Goal: Transaction & Acquisition: Purchase product/service

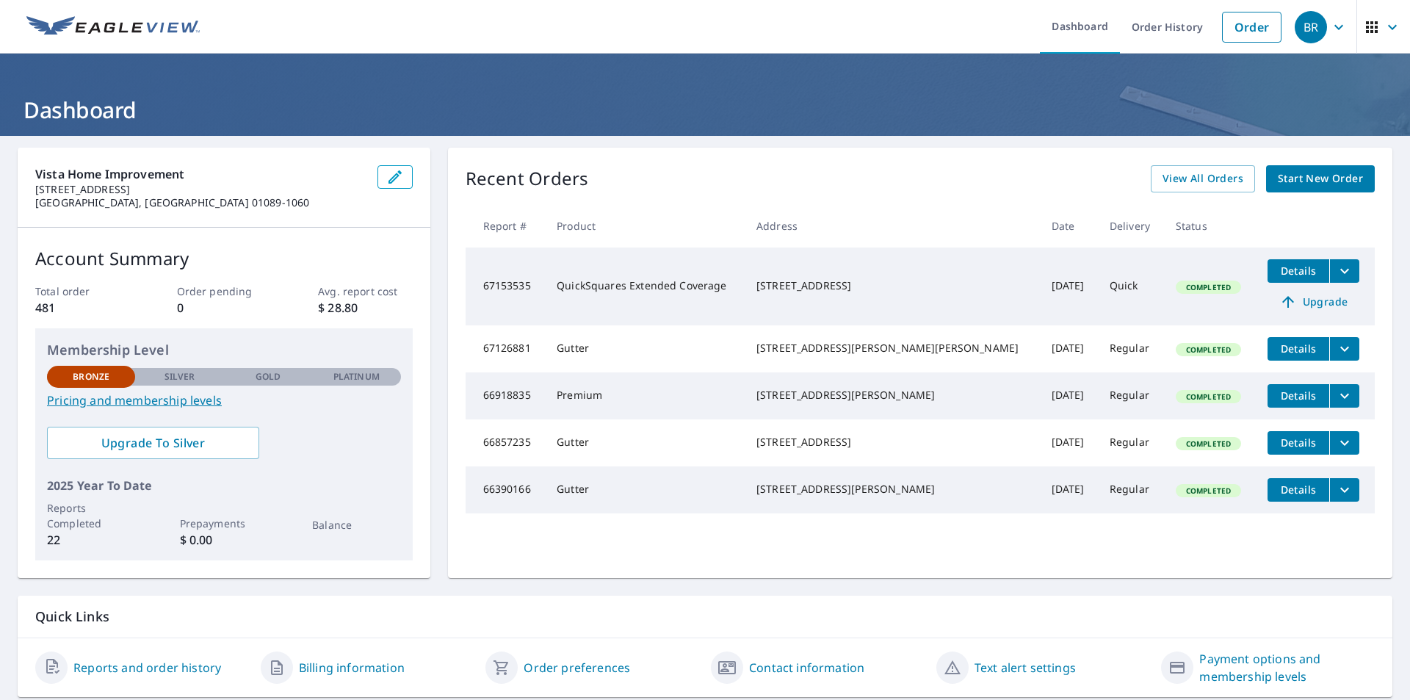
click at [1312, 176] on span "Start New Order" at bounding box center [1320, 179] width 85 height 18
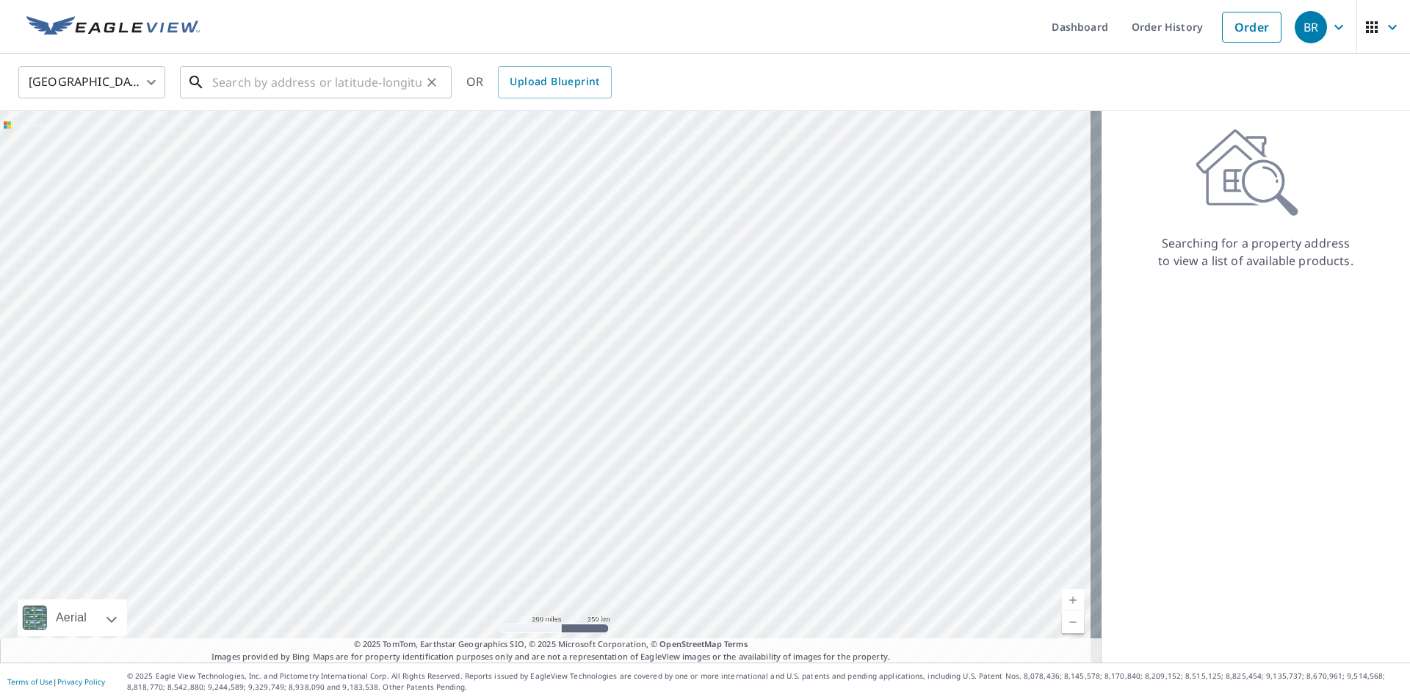
click at [292, 84] on input "text" at bounding box center [316, 82] width 209 height 41
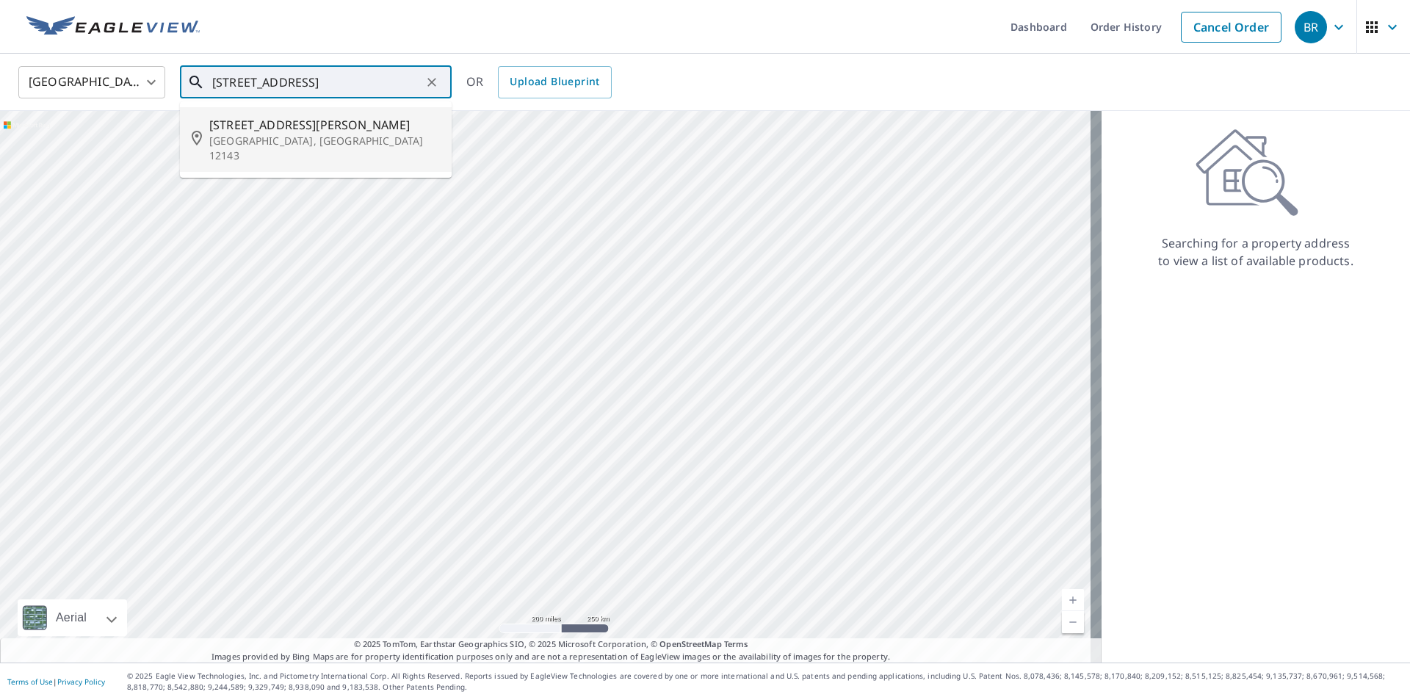
click at [260, 132] on span "[STREET_ADDRESS][PERSON_NAME]" at bounding box center [324, 125] width 231 height 18
type input "[STREET_ADDRESS][PERSON_NAME]"
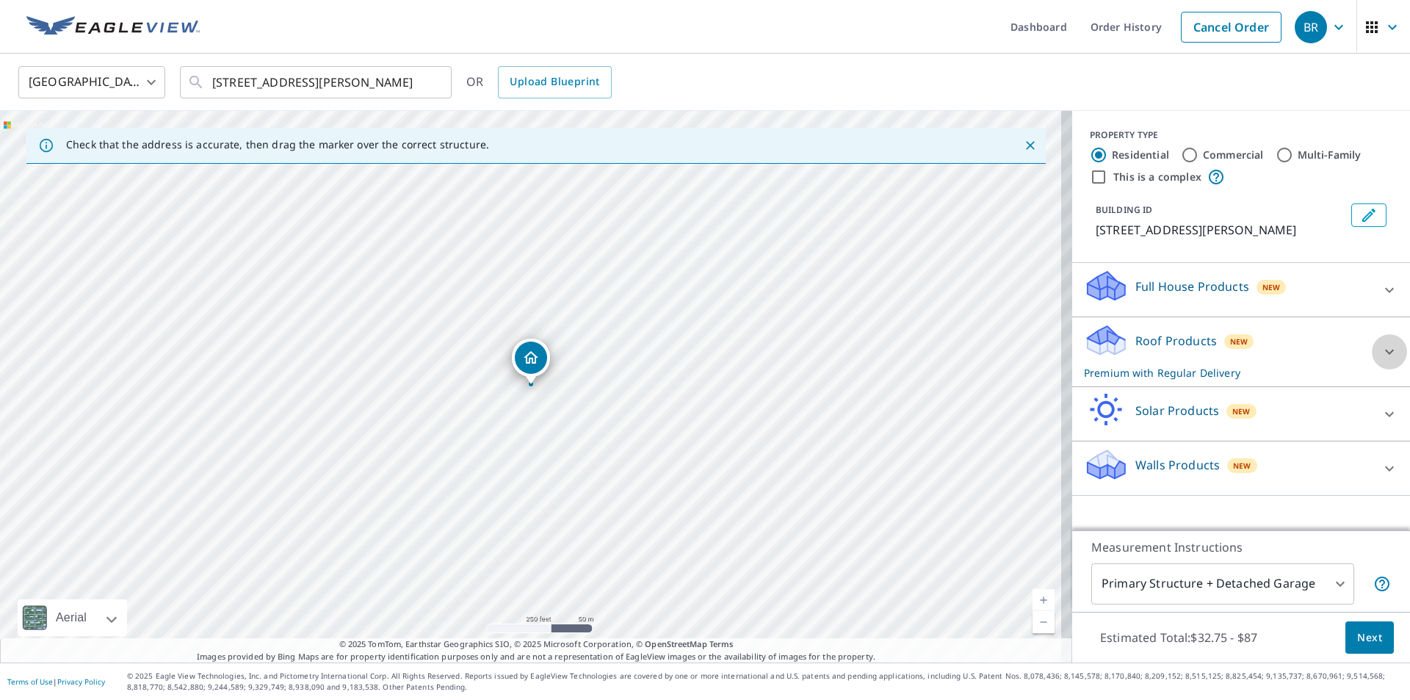
click at [1381, 348] on icon at bounding box center [1390, 352] width 18 height 18
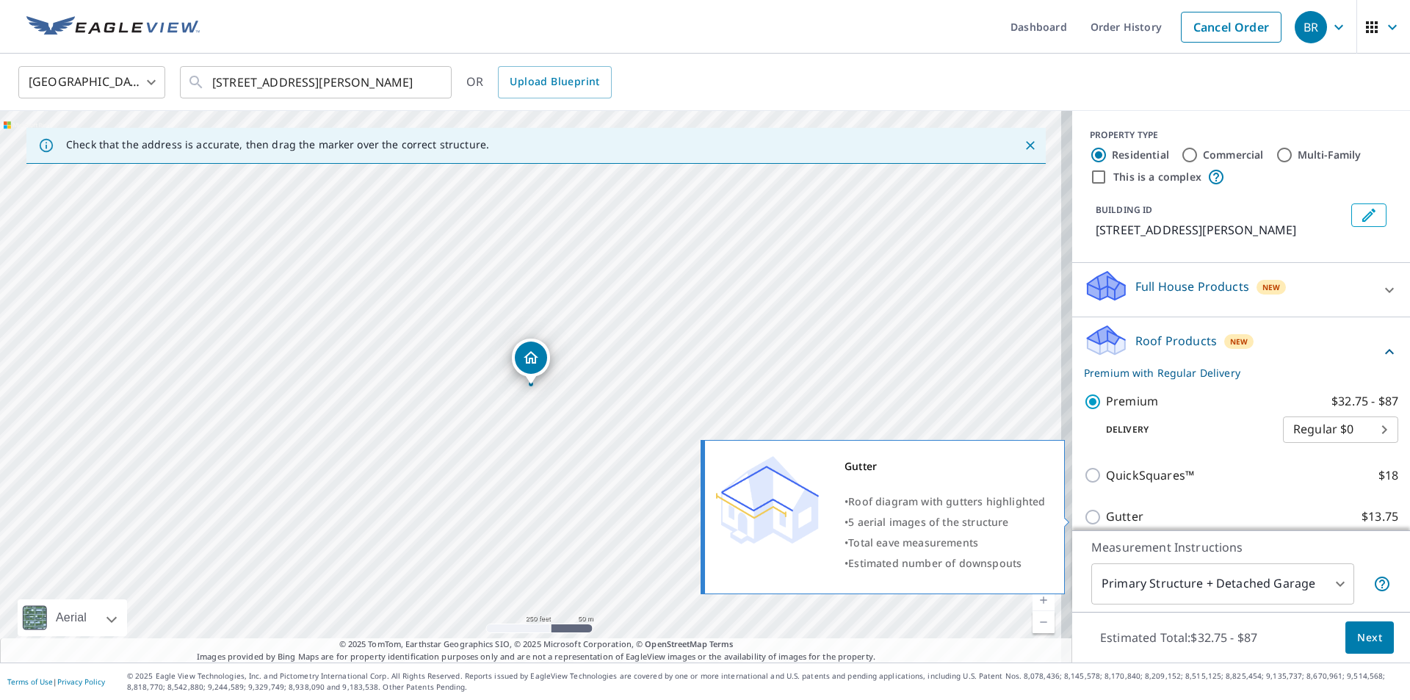
click at [1084, 516] on input "Gutter $13.75" at bounding box center [1095, 517] width 22 height 18
checkbox input "true"
checkbox input "false"
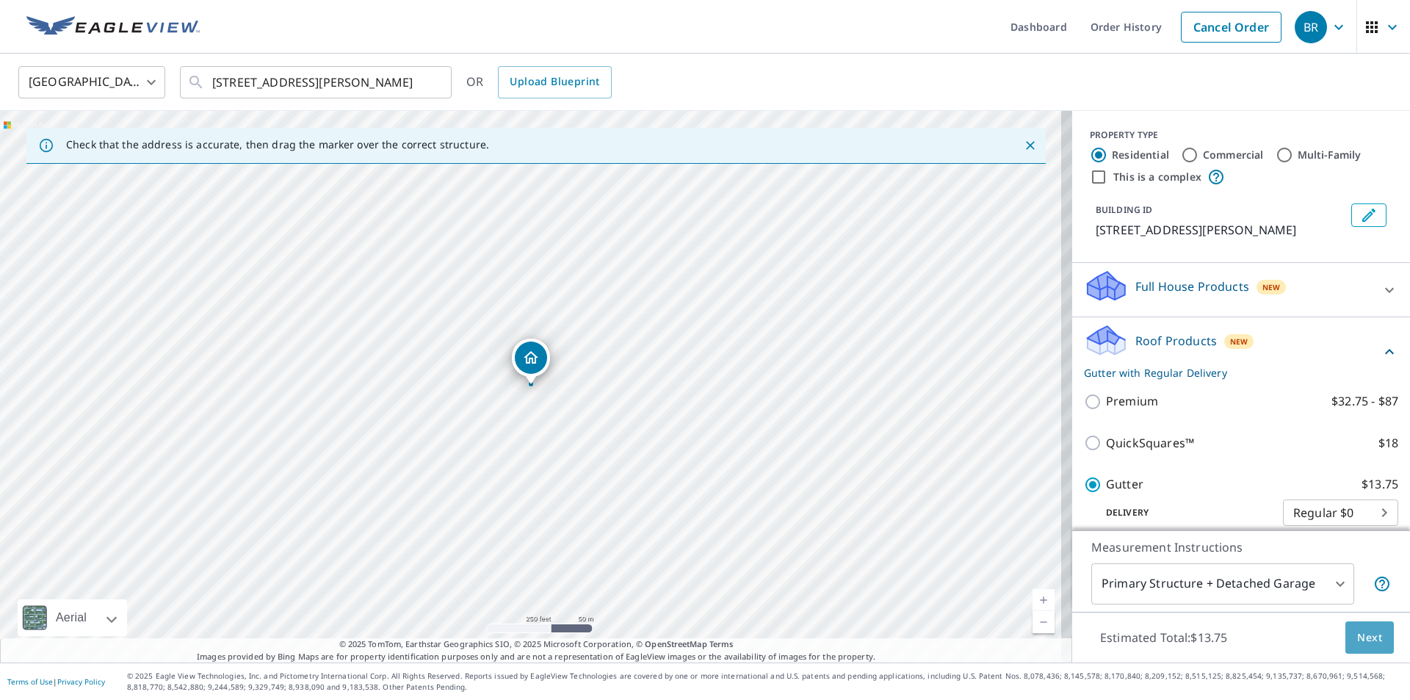
click at [1371, 639] on span "Next" at bounding box center [1370, 638] width 25 height 18
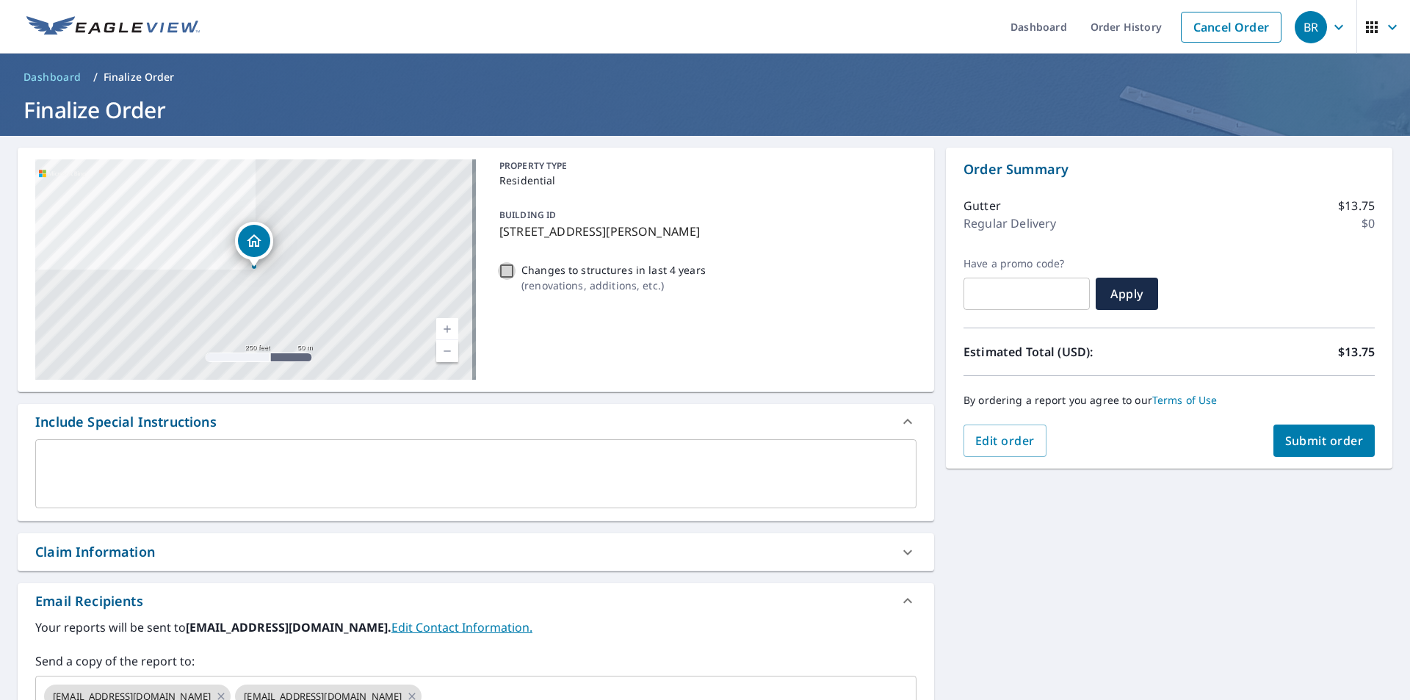
click at [499, 273] on input "Changes to structures in last 4 years ( renovations, additions, etc. )" at bounding box center [507, 271] width 18 height 18
checkbox input "true"
click at [499, 273] on input "Changes to structures in last 4 years ( renovations, additions, etc. )" at bounding box center [507, 271] width 18 height 18
checkbox input "false"
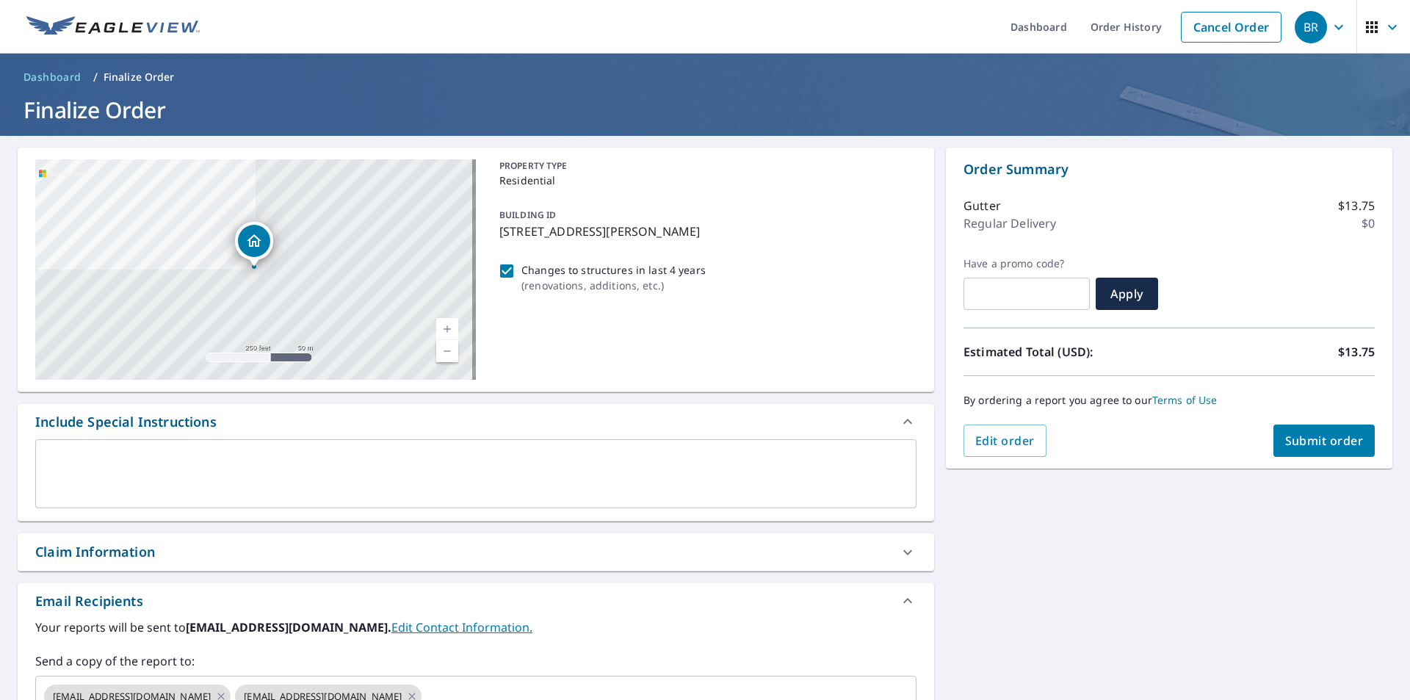
checkbox input "true"
click at [499, 273] on input "Changes to structures in last 4 years ( renovations, additions, etc. )" at bounding box center [507, 271] width 18 height 18
checkbox input "true"
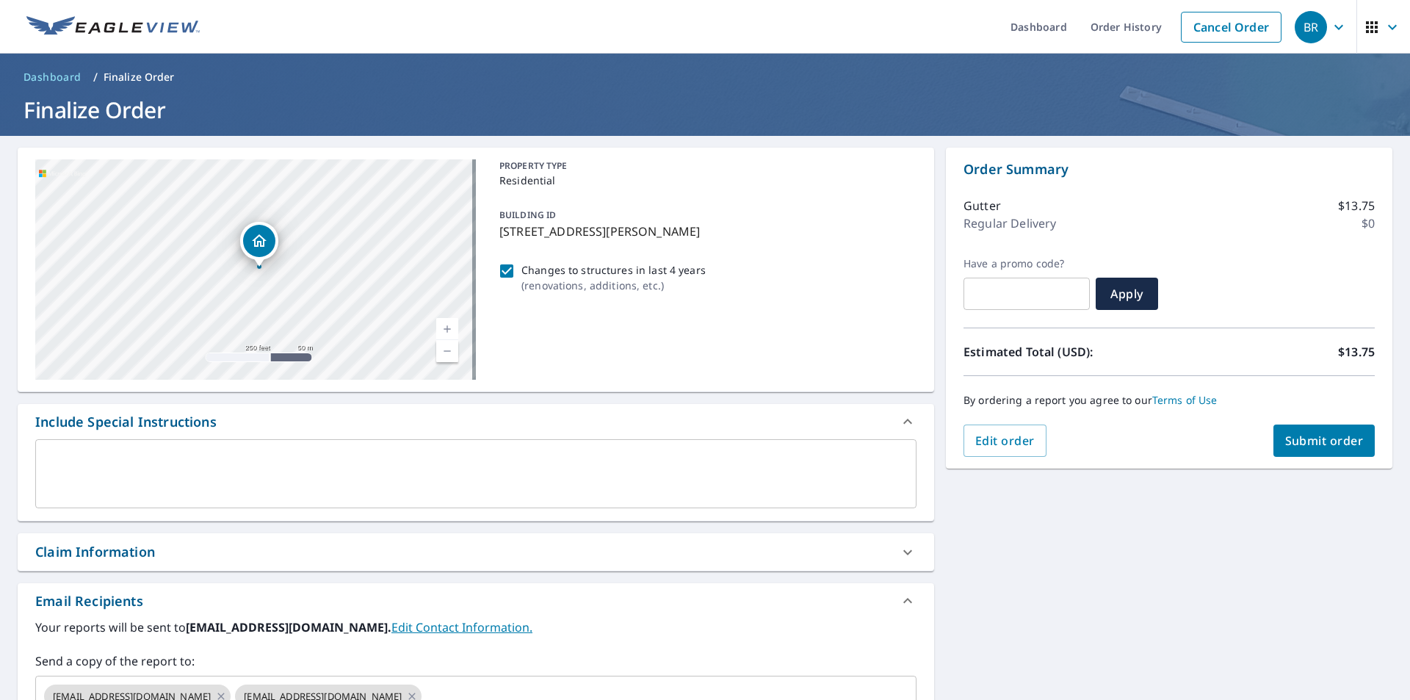
click at [270, 358] on div "[STREET_ADDRESS][PERSON_NAME]" at bounding box center [255, 269] width 441 height 220
drag, startPoint x: 343, startPoint y: 228, endPoint x: 349, endPoint y: 306, distance: 78.1
click at [349, 306] on div "[STREET_ADDRESS][PERSON_NAME]" at bounding box center [255, 269] width 441 height 220
click at [1330, 440] on span "Submit order" at bounding box center [1325, 441] width 79 height 16
checkbox input "true"
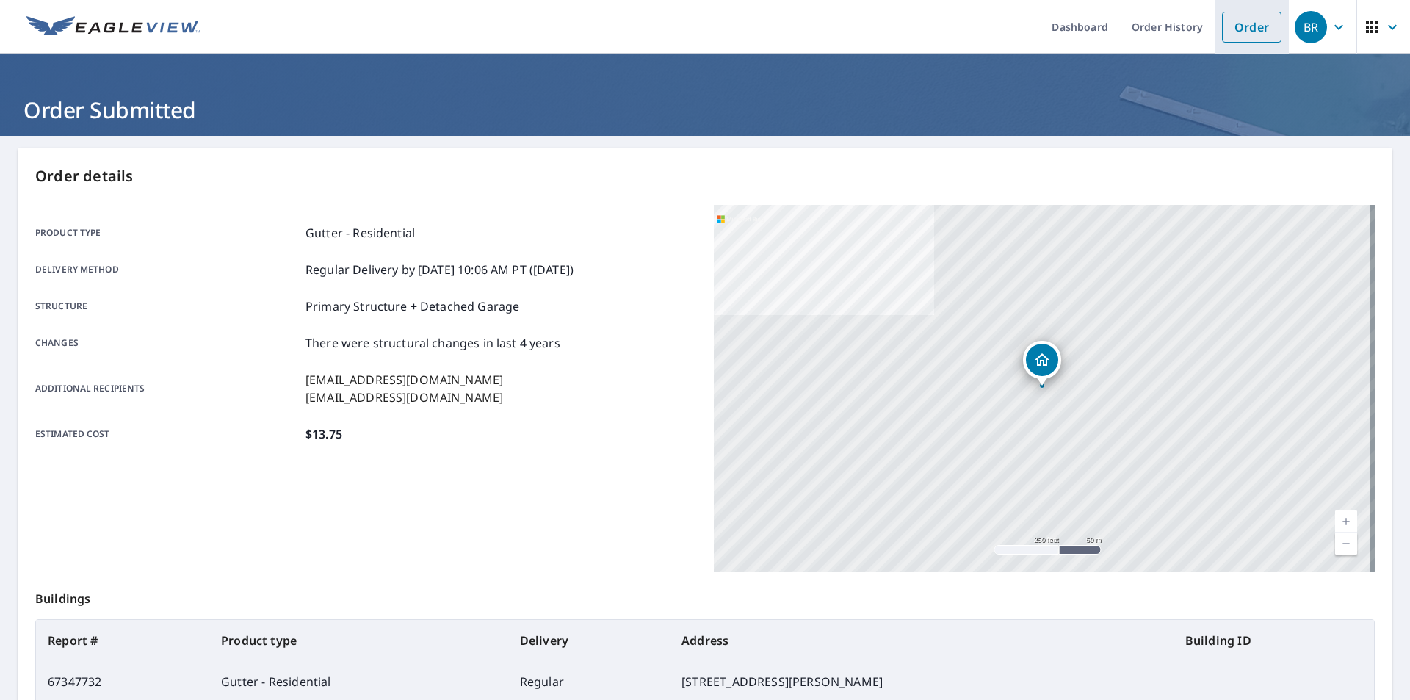
click at [1230, 30] on link "Order" at bounding box center [1252, 27] width 60 height 31
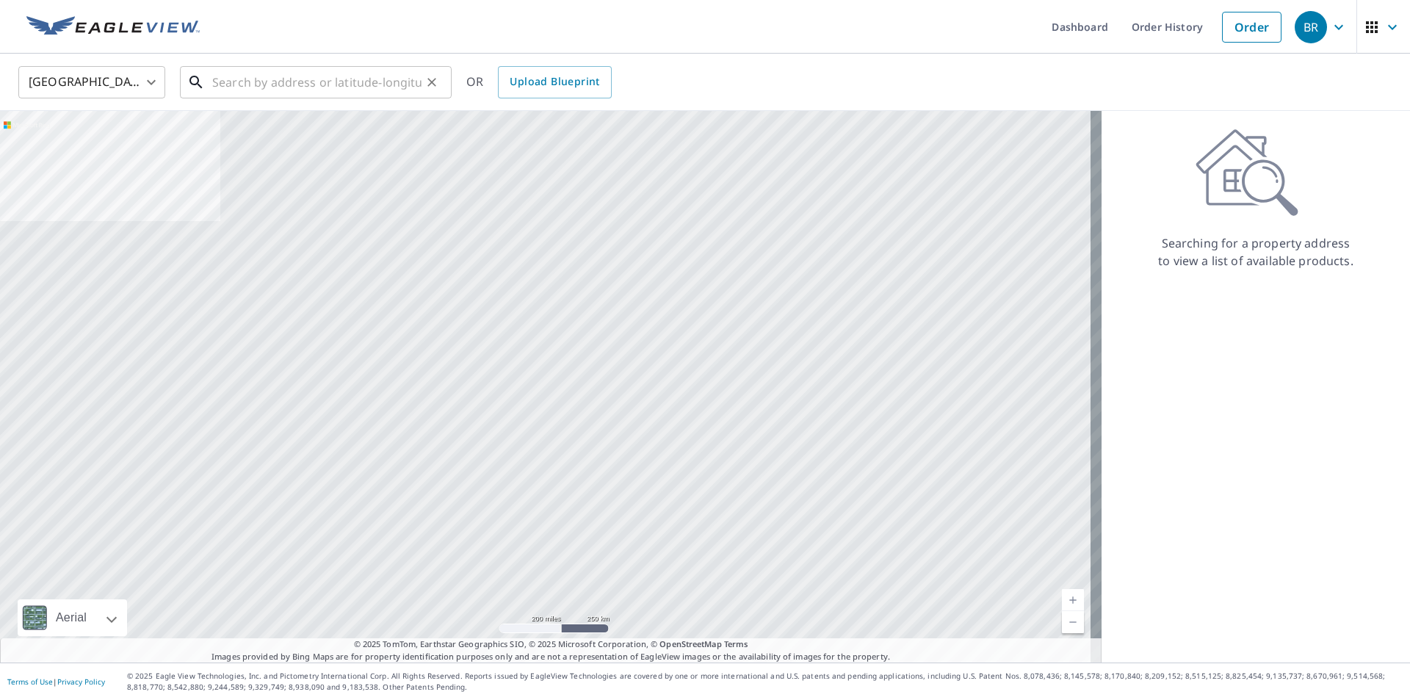
click at [337, 84] on input "text" at bounding box center [316, 82] width 209 height 41
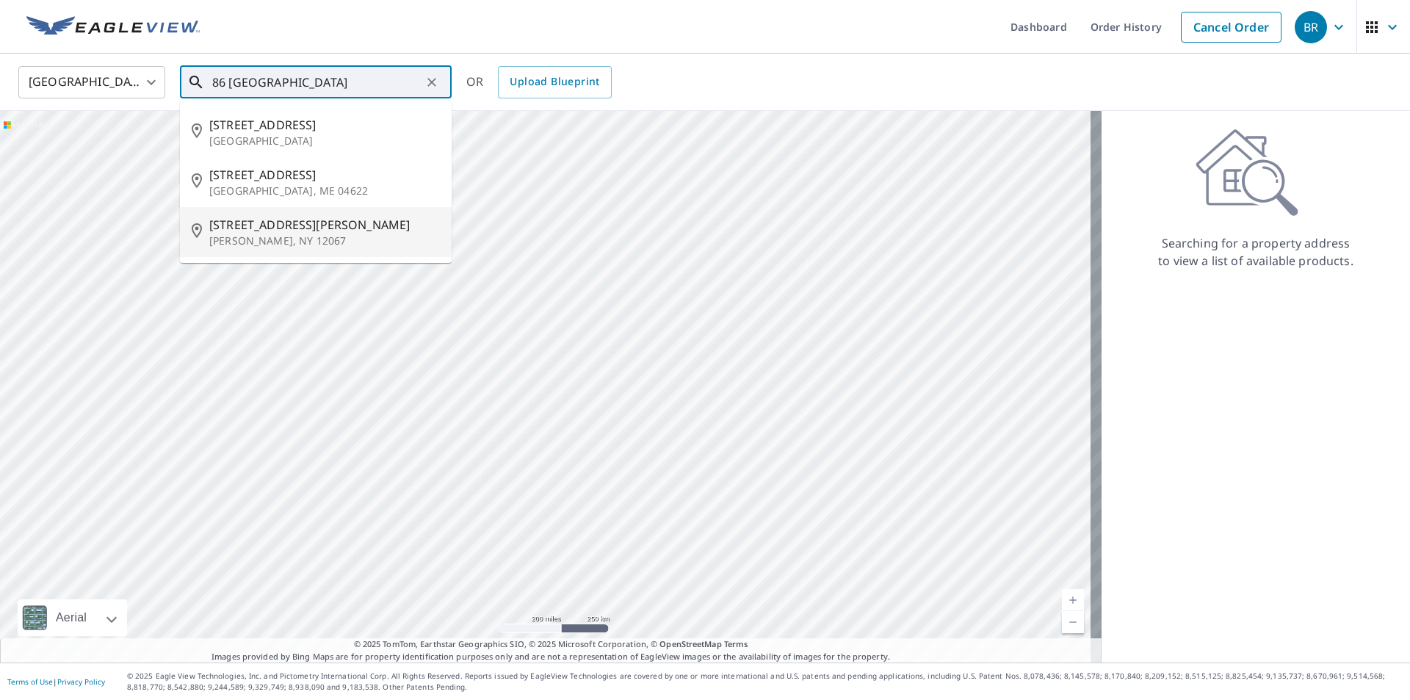
click at [333, 231] on span "[STREET_ADDRESS][PERSON_NAME]" at bounding box center [324, 225] width 231 height 18
type input "[STREET_ADDRESS][PERSON_NAME][PERSON_NAME]"
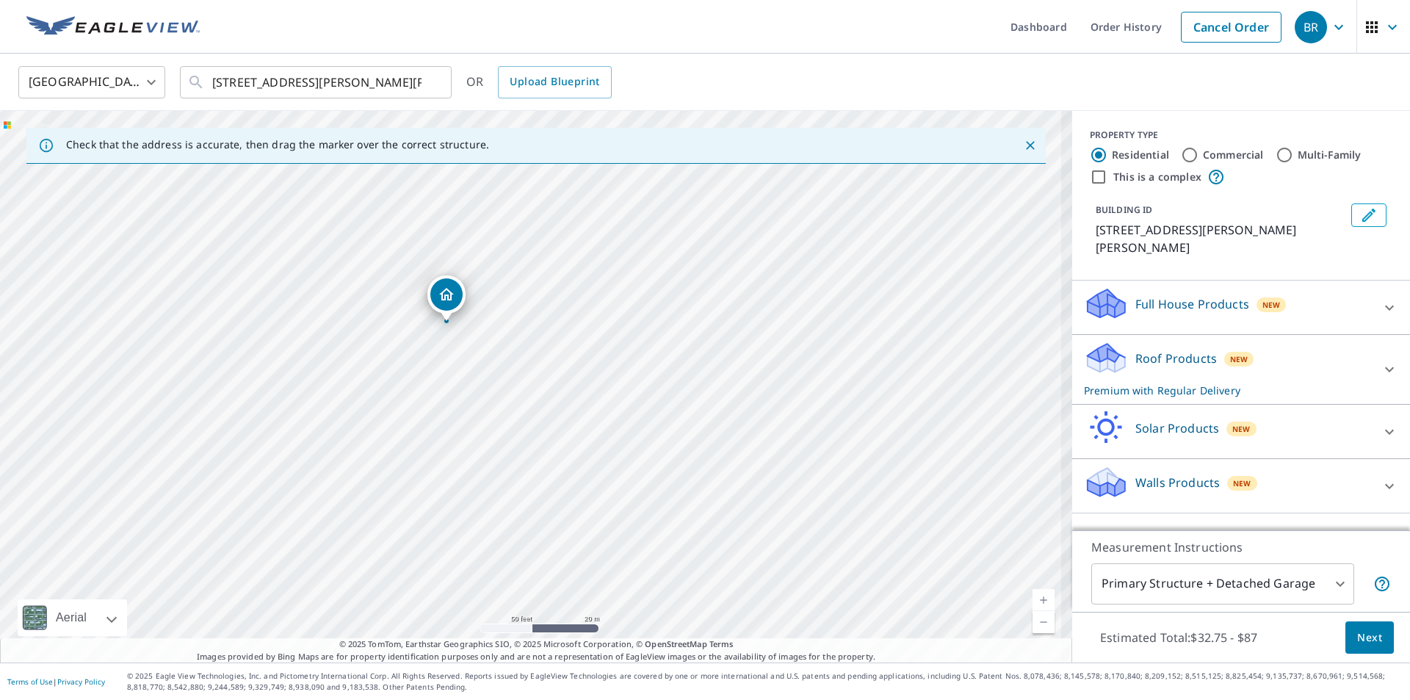
drag, startPoint x: 349, startPoint y: 370, endPoint x: 502, endPoint y: 372, distance: 152.8
click at [502, 372] on div "[STREET_ADDRESS][PERSON_NAME][PERSON_NAME]" at bounding box center [536, 387] width 1073 height 552
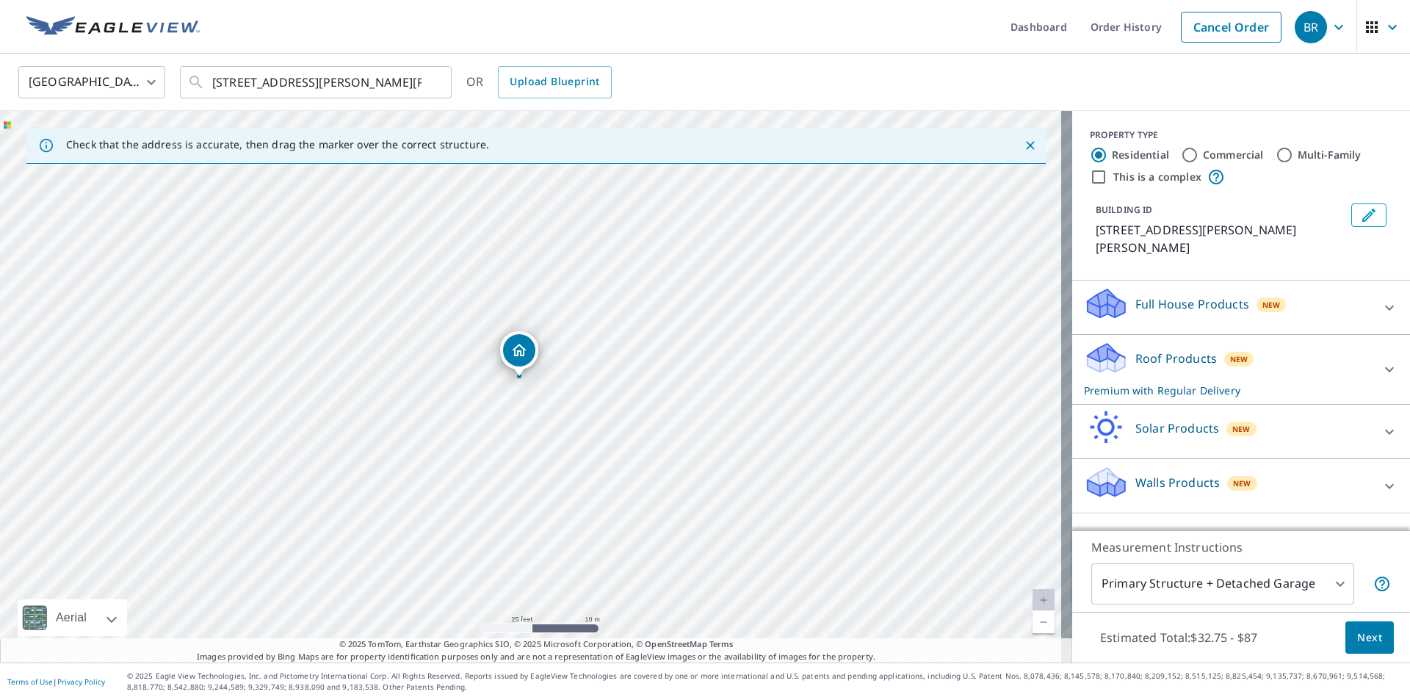
drag, startPoint x: 467, startPoint y: 327, endPoint x: 594, endPoint y: 430, distance: 164.0
click at [594, 430] on div "[STREET_ADDRESS][PERSON_NAME][PERSON_NAME]" at bounding box center [536, 387] width 1073 height 552
drag, startPoint x: 537, startPoint y: 383, endPoint x: 562, endPoint y: 317, distance: 71.4
click at [562, 317] on div "[STREET_ADDRESS][PERSON_NAME][PERSON_NAME]" at bounding box center [536, 387] width 1073 height 552
drag, startPoint x: 716, startPoint y: 414, endPoint x: 721, endPoint y: 474, distance: 59.7
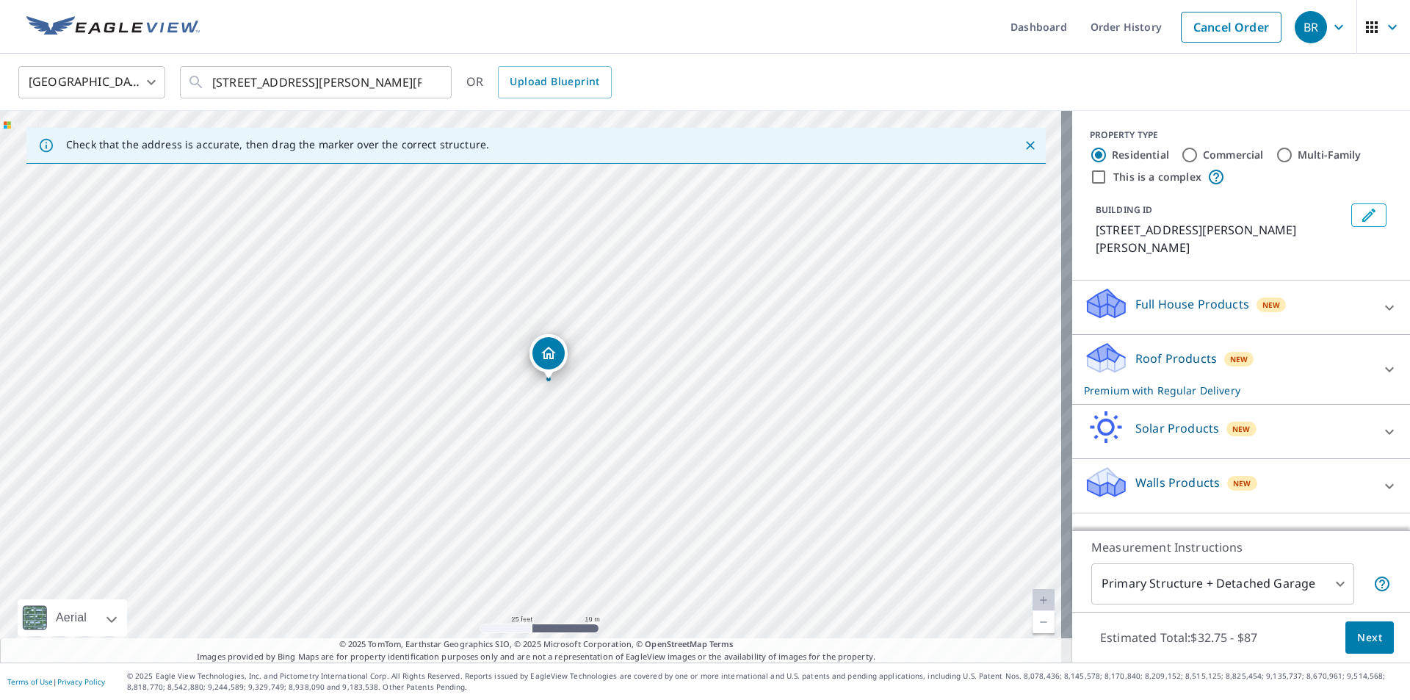
click at [721, 474] on div "[STREET_ADDRESS][PERSON_NAME][PERSON_NAME]" at bounding box center [536, 387] width 1073 height 552
click at [1385, 367] on icon at bounding box center [1390, 370] width 18 height 18
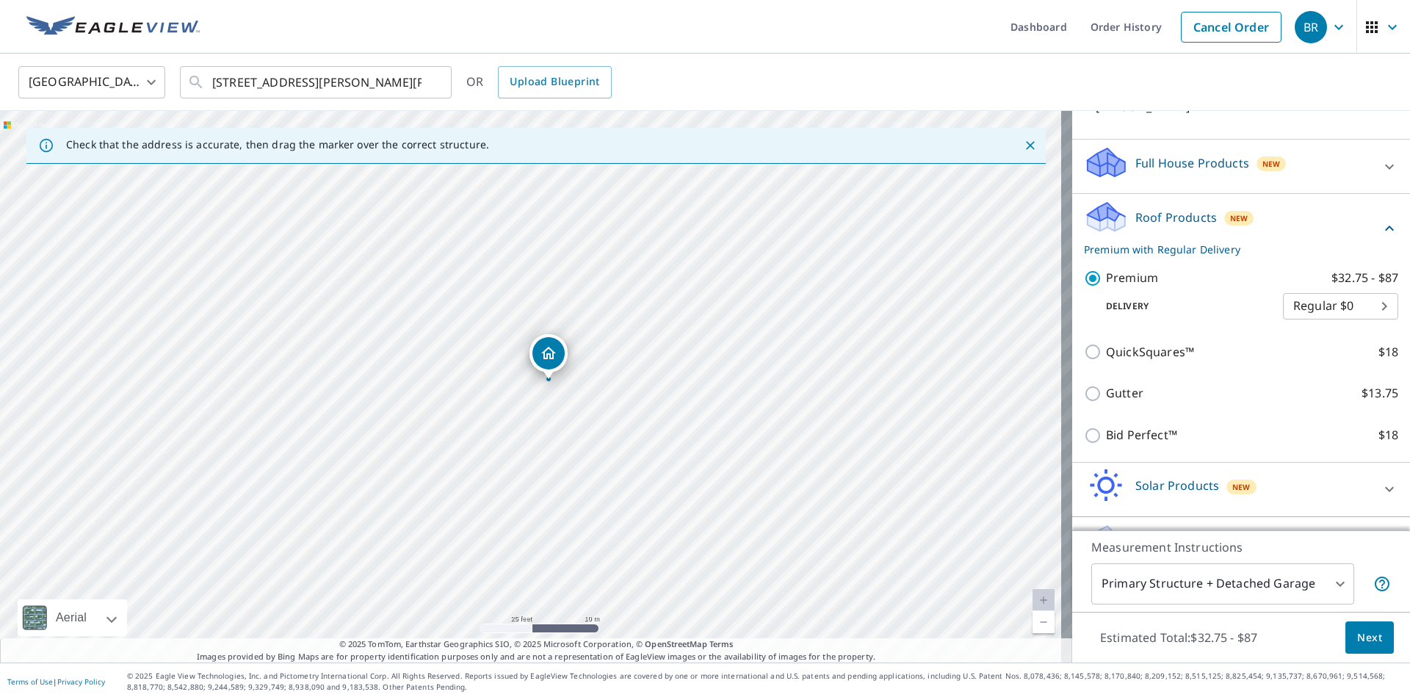
scroll to position [147, 0]
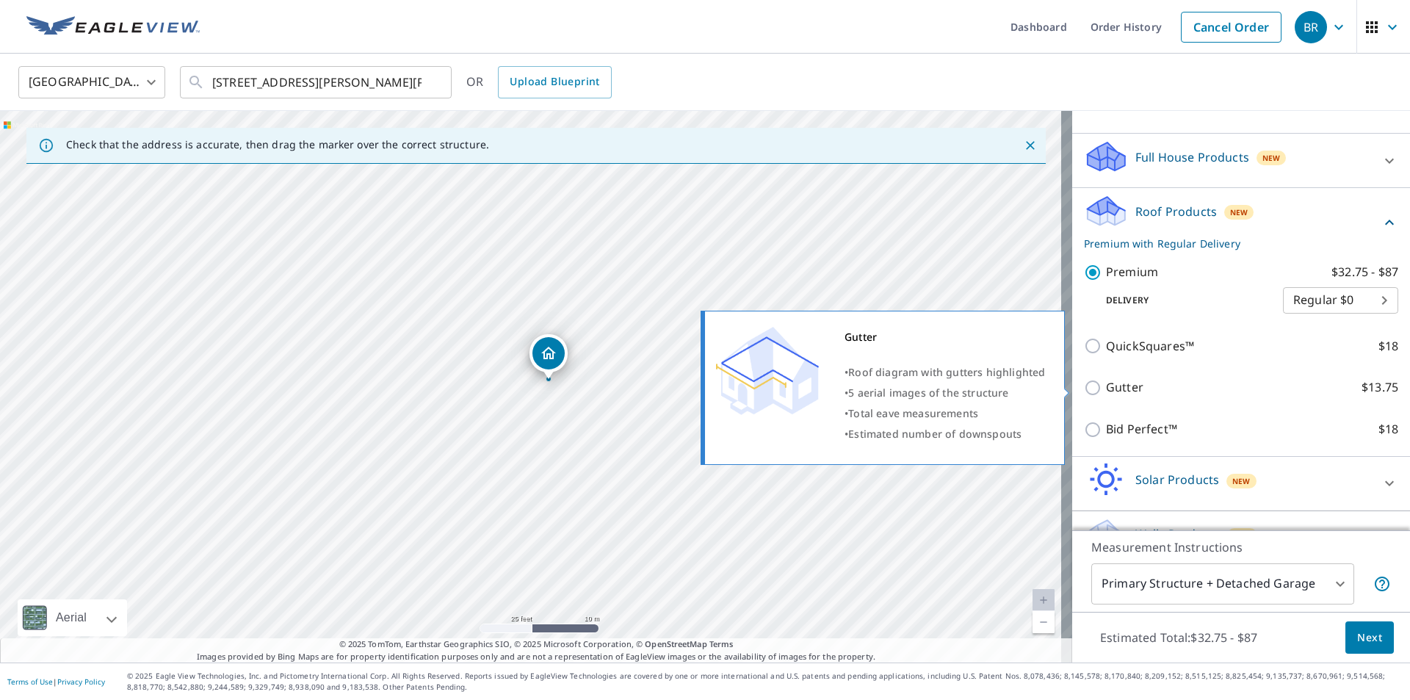
click at [1084, 384] on input "Gutter $13.75" at bounding box center [1095, 388] width 22 height 18
checkbox input "true"
checkbox input "false"
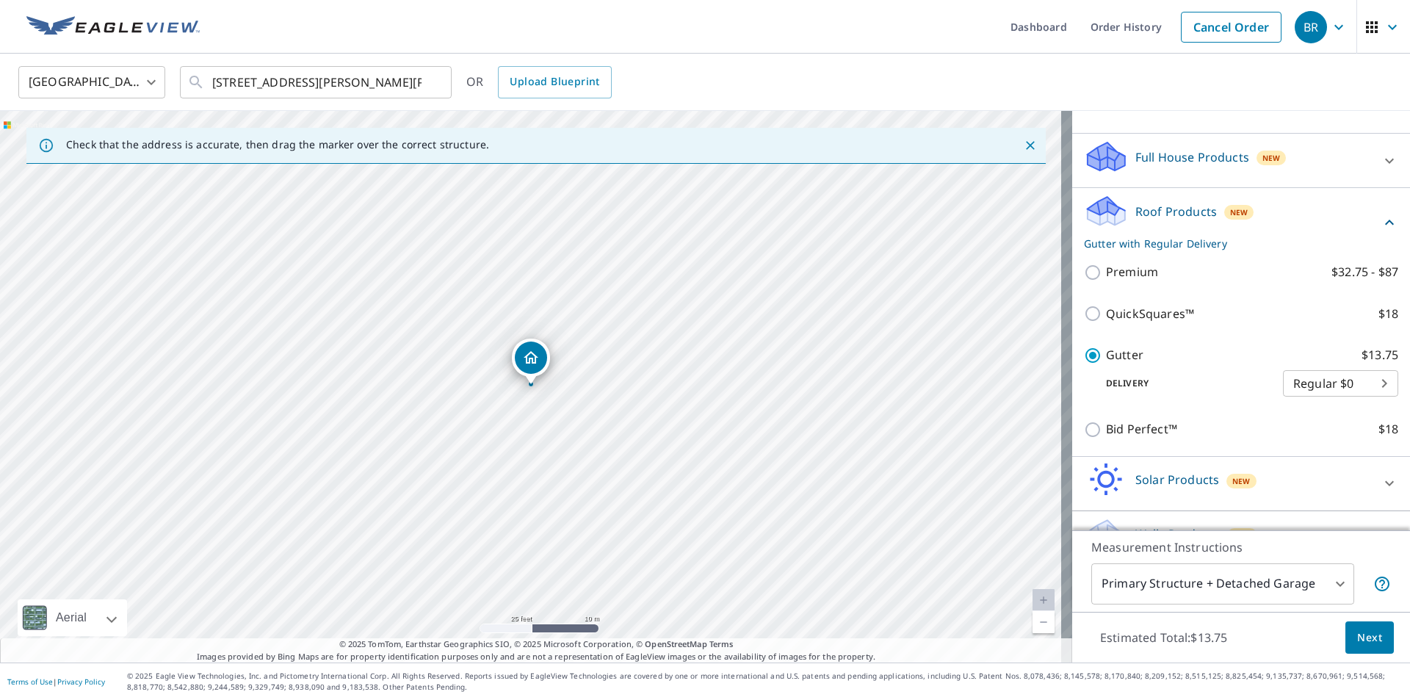
click at [1362, 640] on span "Next" at bounding box center [1370, 638] width 25 height 18
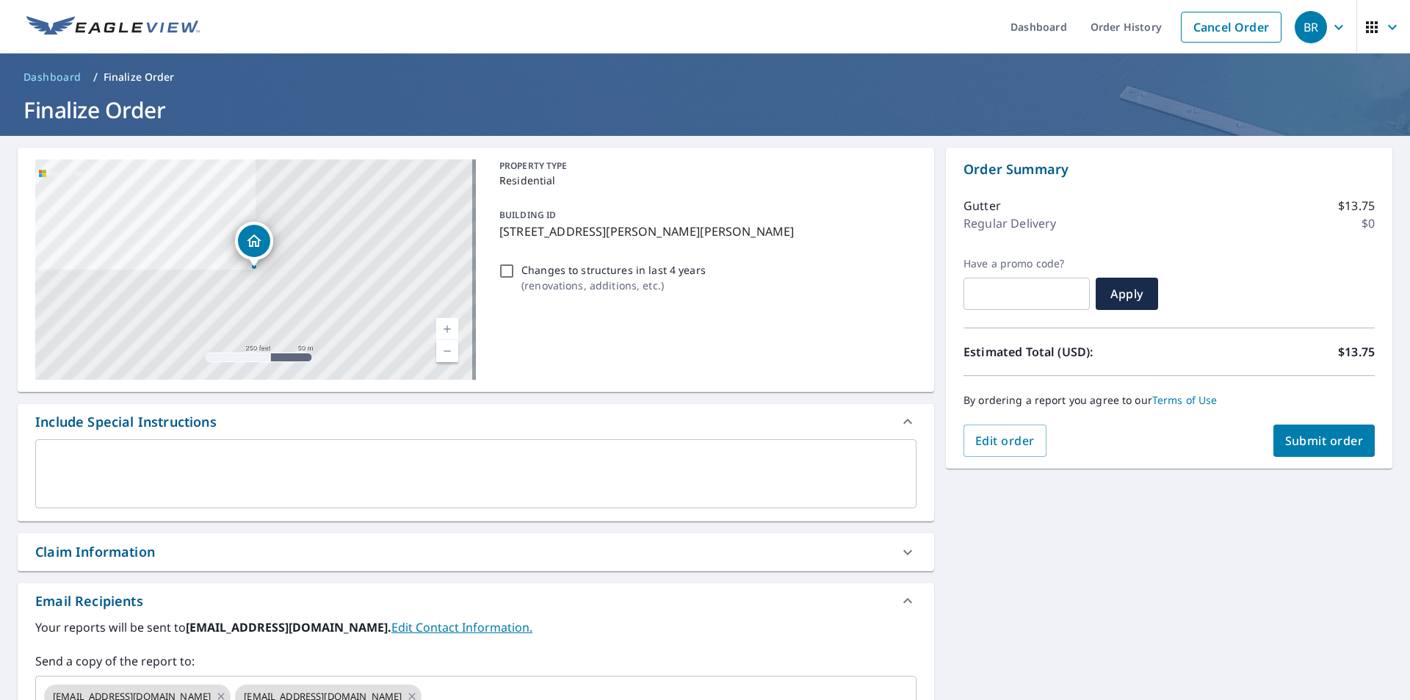
click at [1310, 440] on span "Submit order" at bounding box center [1325, 441] width 79 height 16
checkbox input "true"
